Goal: Check status

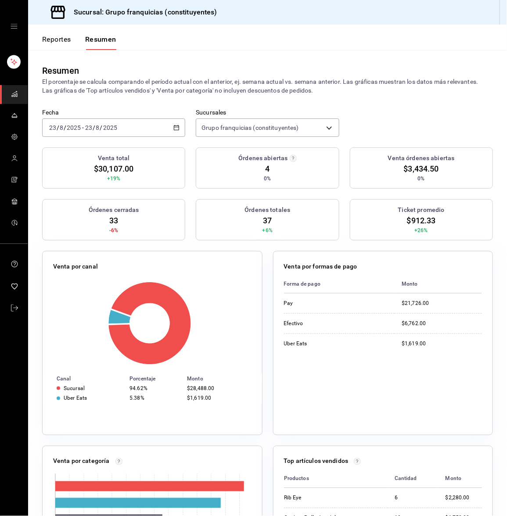
click at [121, 128] on div "[DATE] [DATE] - [DATE] [DATE]" at bounding box center [113, 127] width 143 height 18
click at [73, 151] on span "Hoy" at bounding box center [84, 154] width 68 height 9
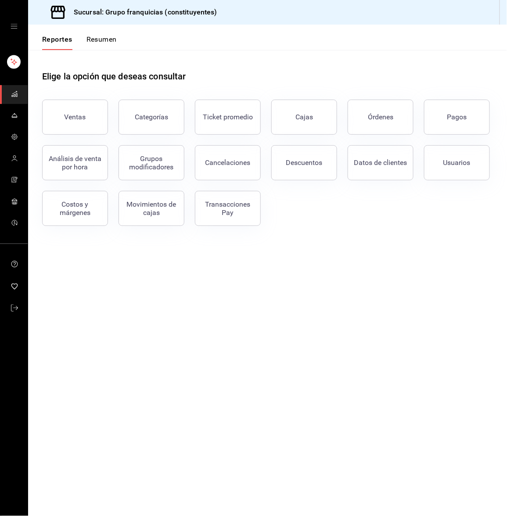
click at [95, 44] on button "Resumen" at bounding box center [101, 42] width 30 height 15
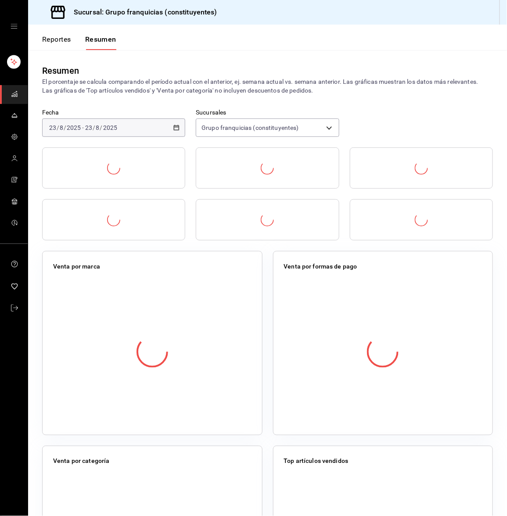
click at [53, 38] on button "Reportes" at bounding box center [56, 42] width 29 height 15
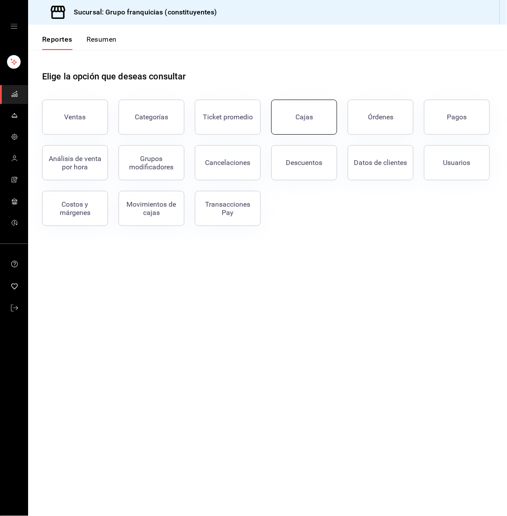
click at [320, 120] on button "Cajas" at bounding box center [304, 117] width 66 height 35
